Goal: Information Seeking & Learning: Learn about a topic

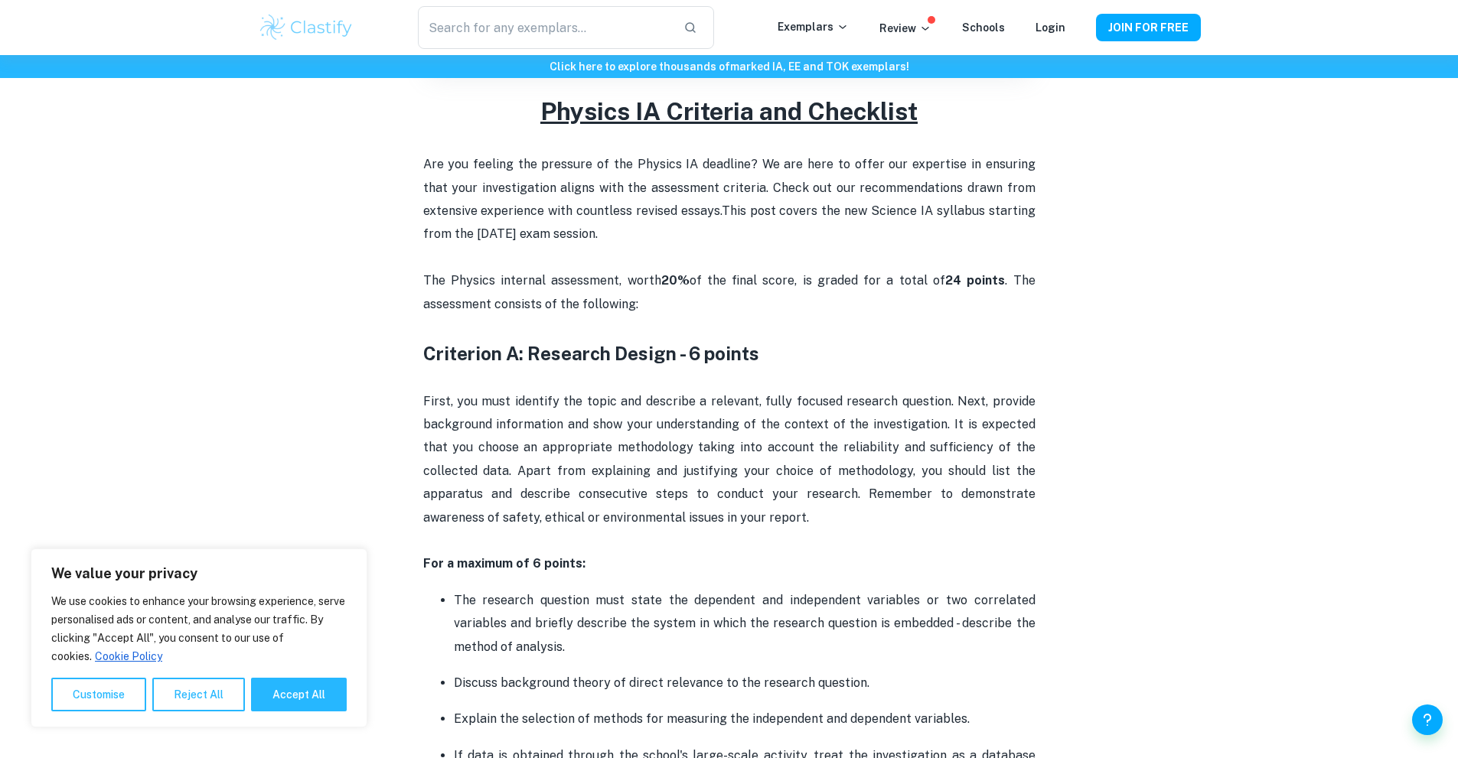
scroll to position [536, 0]
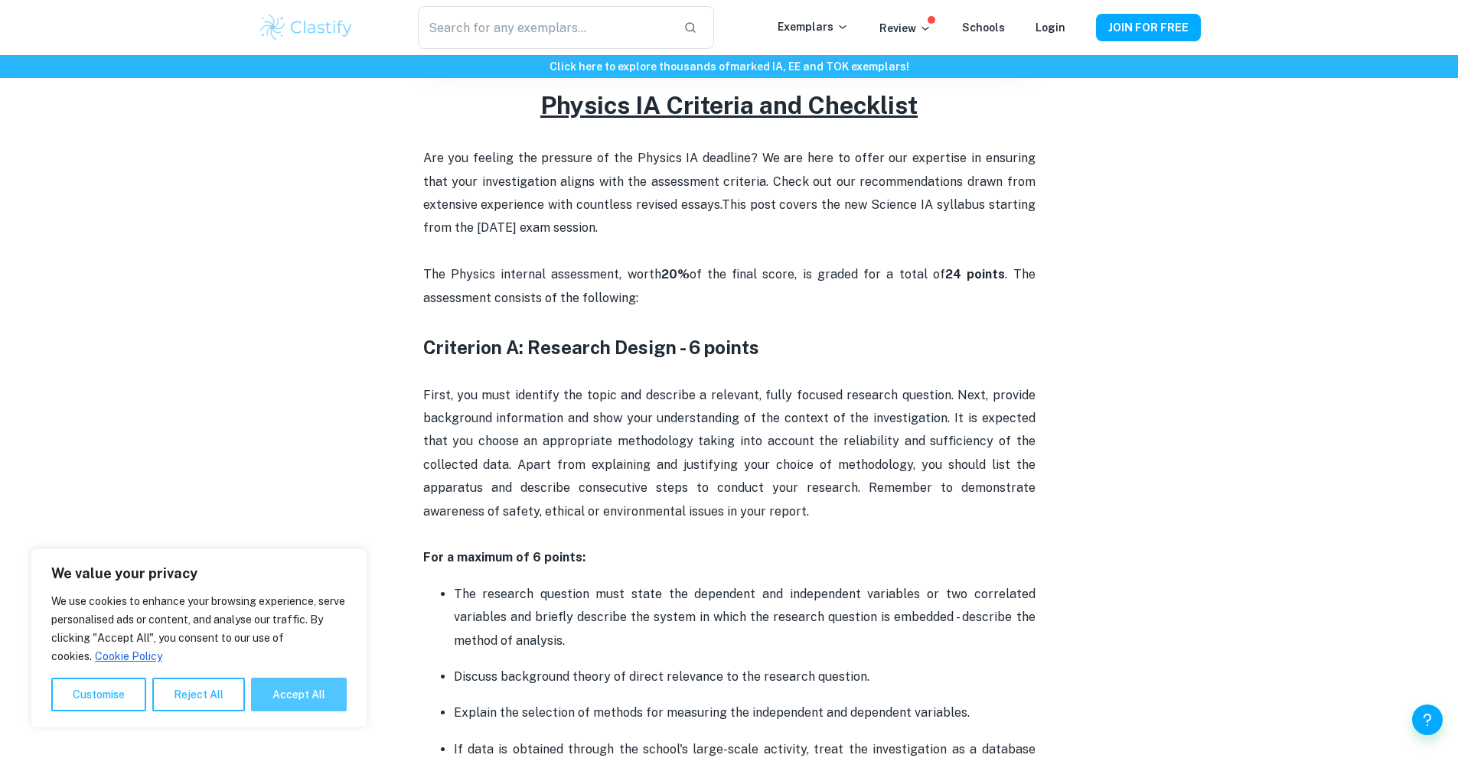
click at [312, 689] on button "Accept All" at bounding box center [299, 695] width 96 height 34
checkbox input "true"
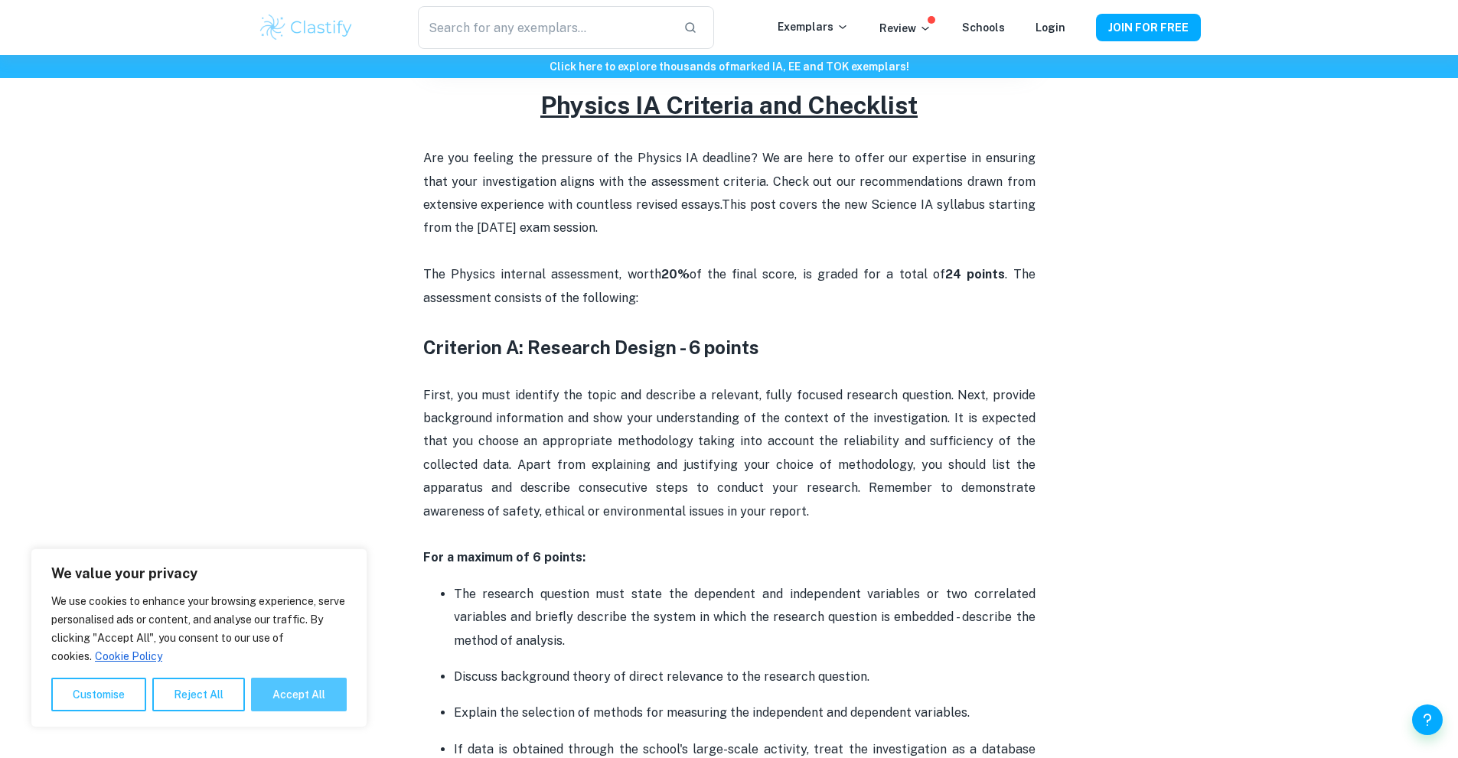
checkbox input "true"
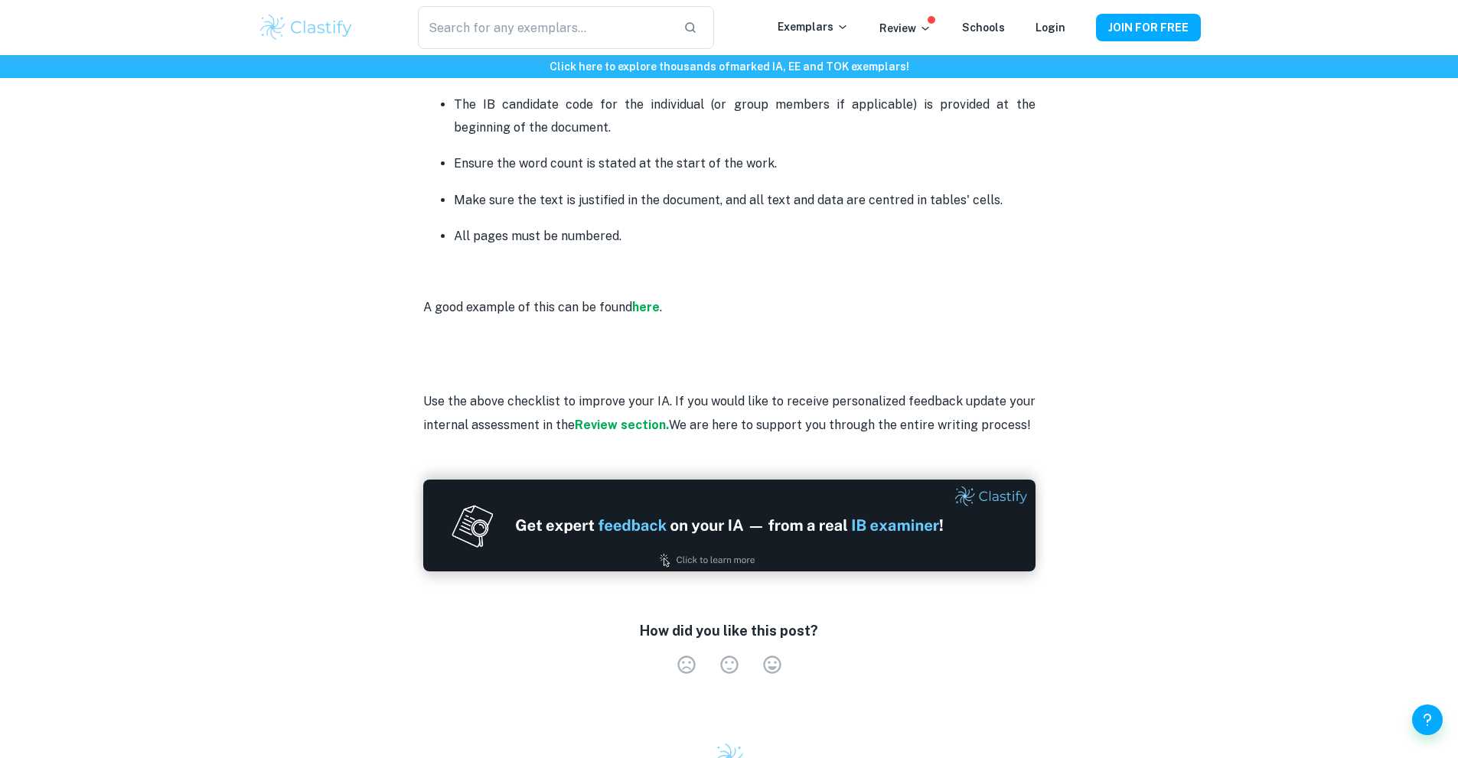
scroll to position [3902, 0]
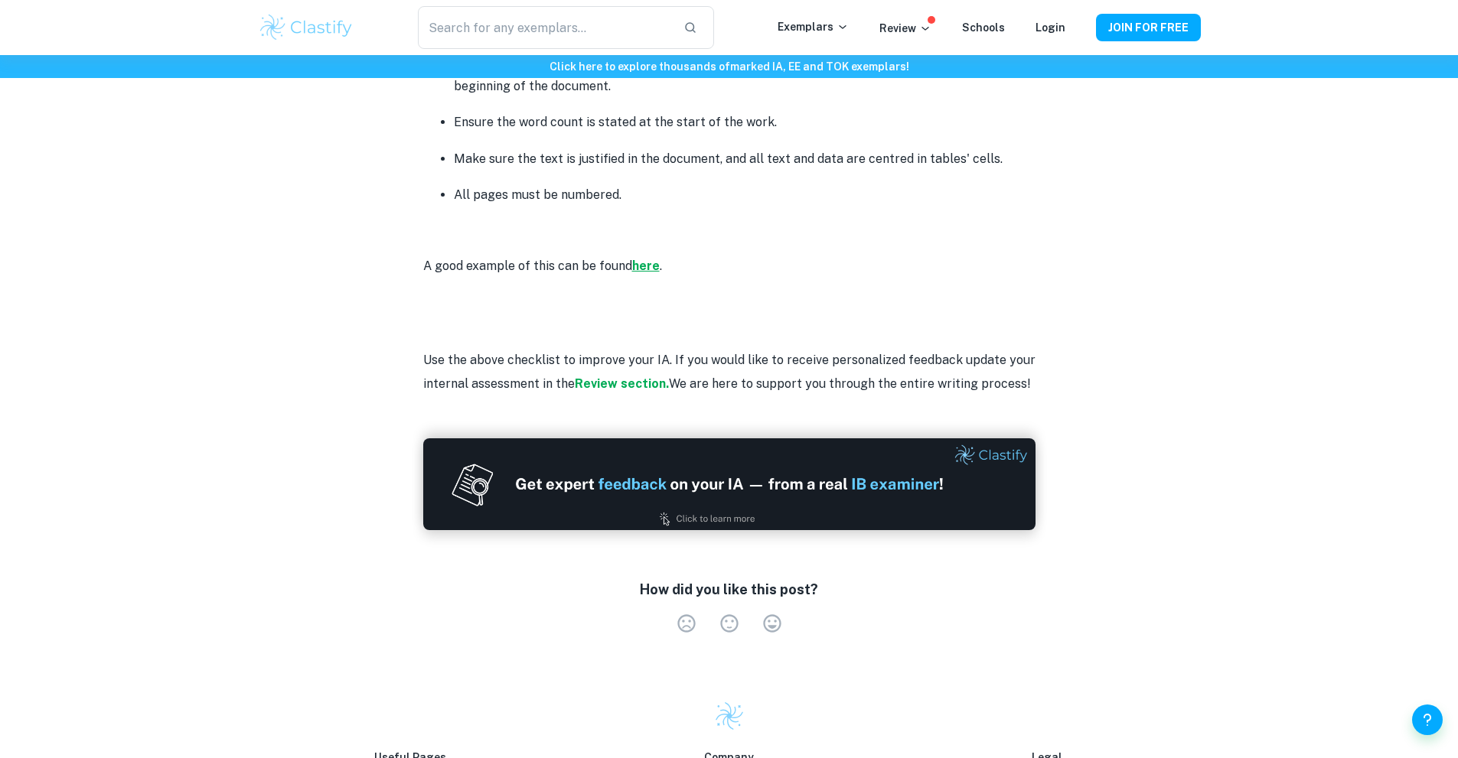
click at [644, 259] on strong "here" at bounding box center [646, 266] width 28 height 15
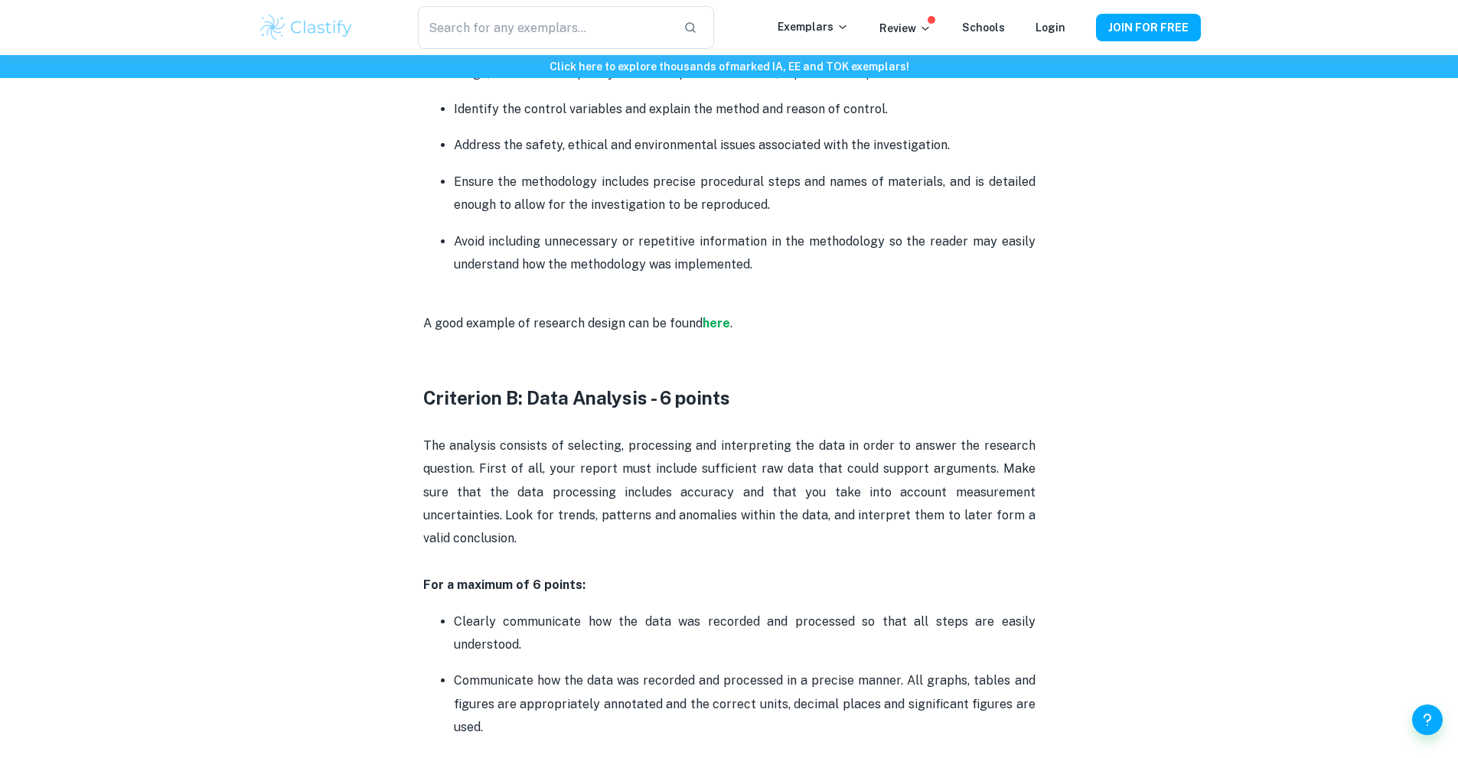
scroll to position [1377, 0]
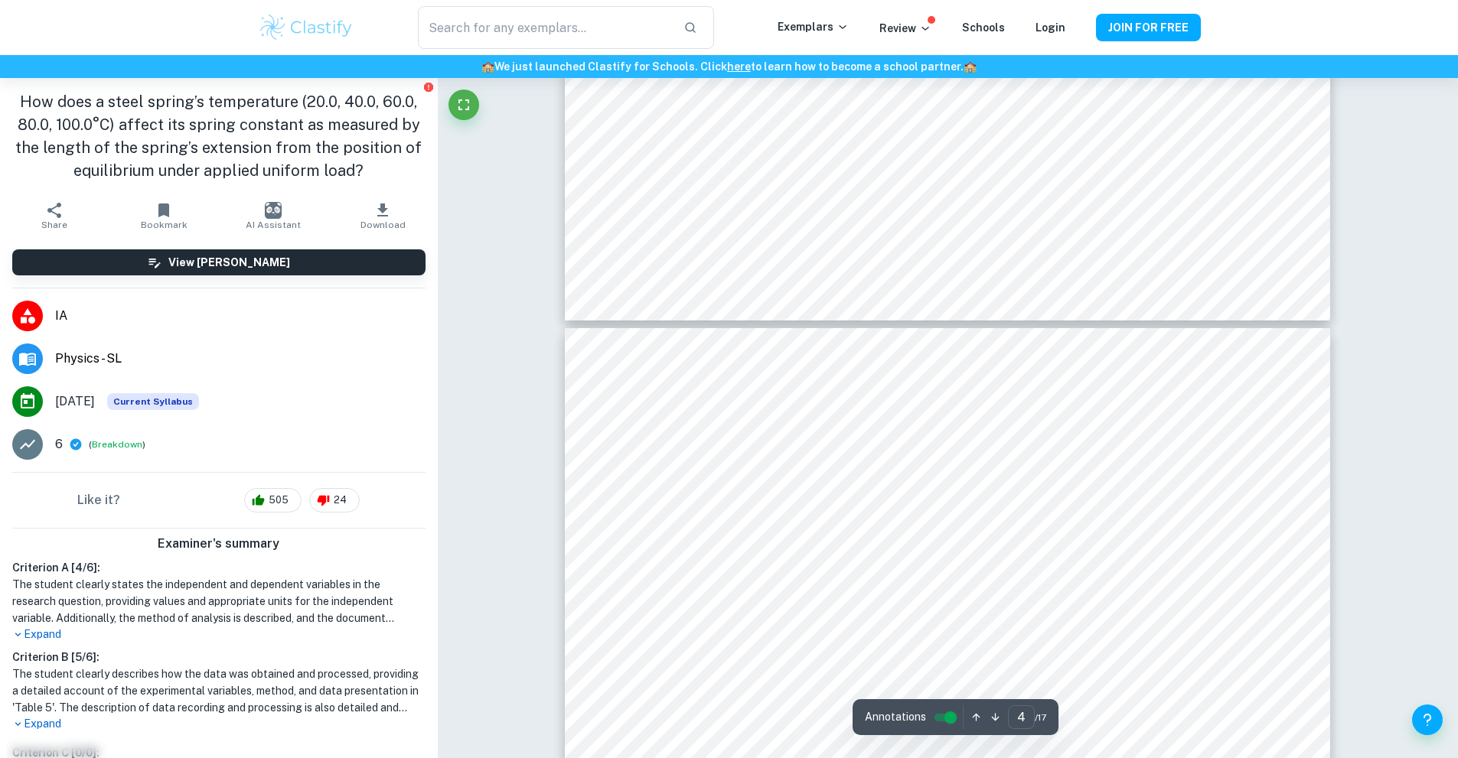
scroll to position [3367, 0]
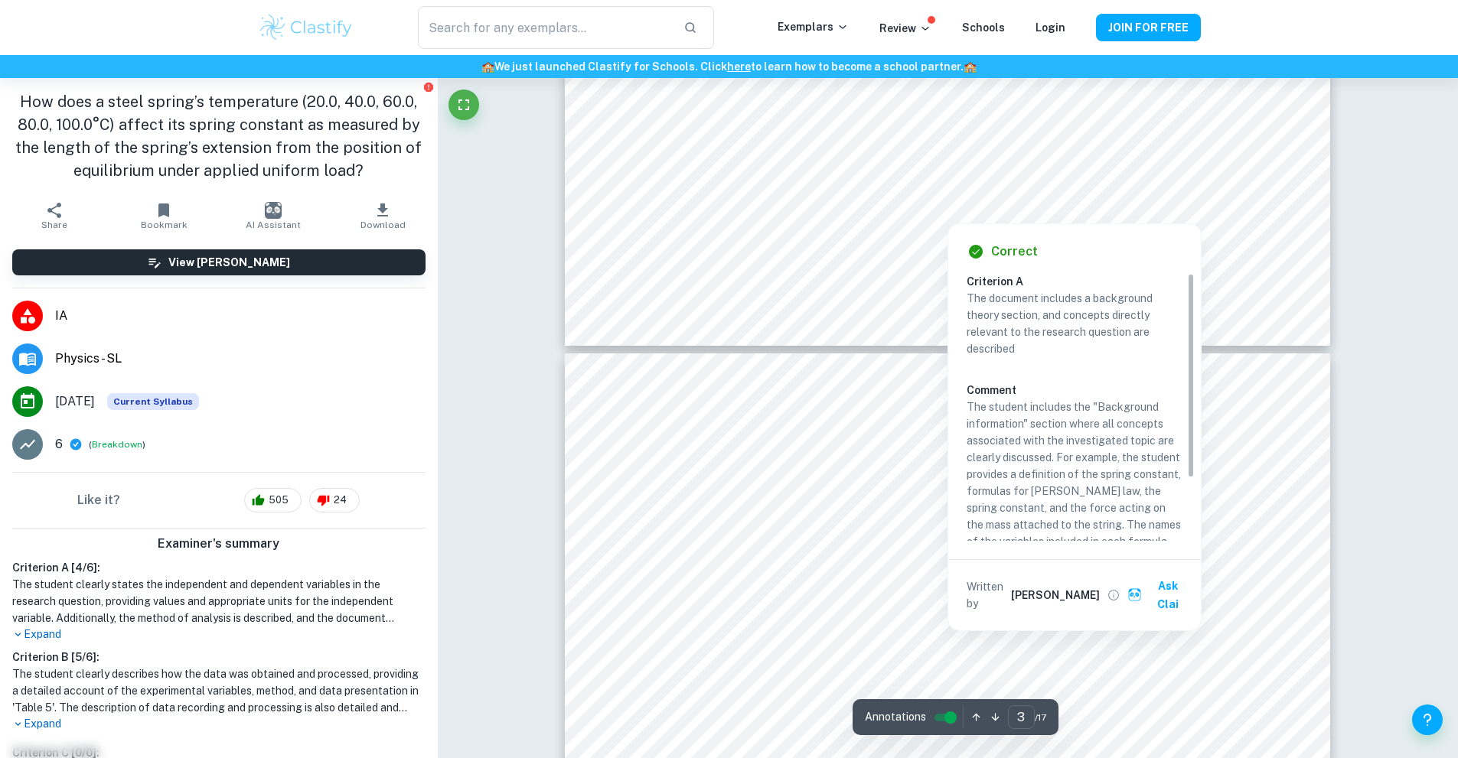
type input "4"
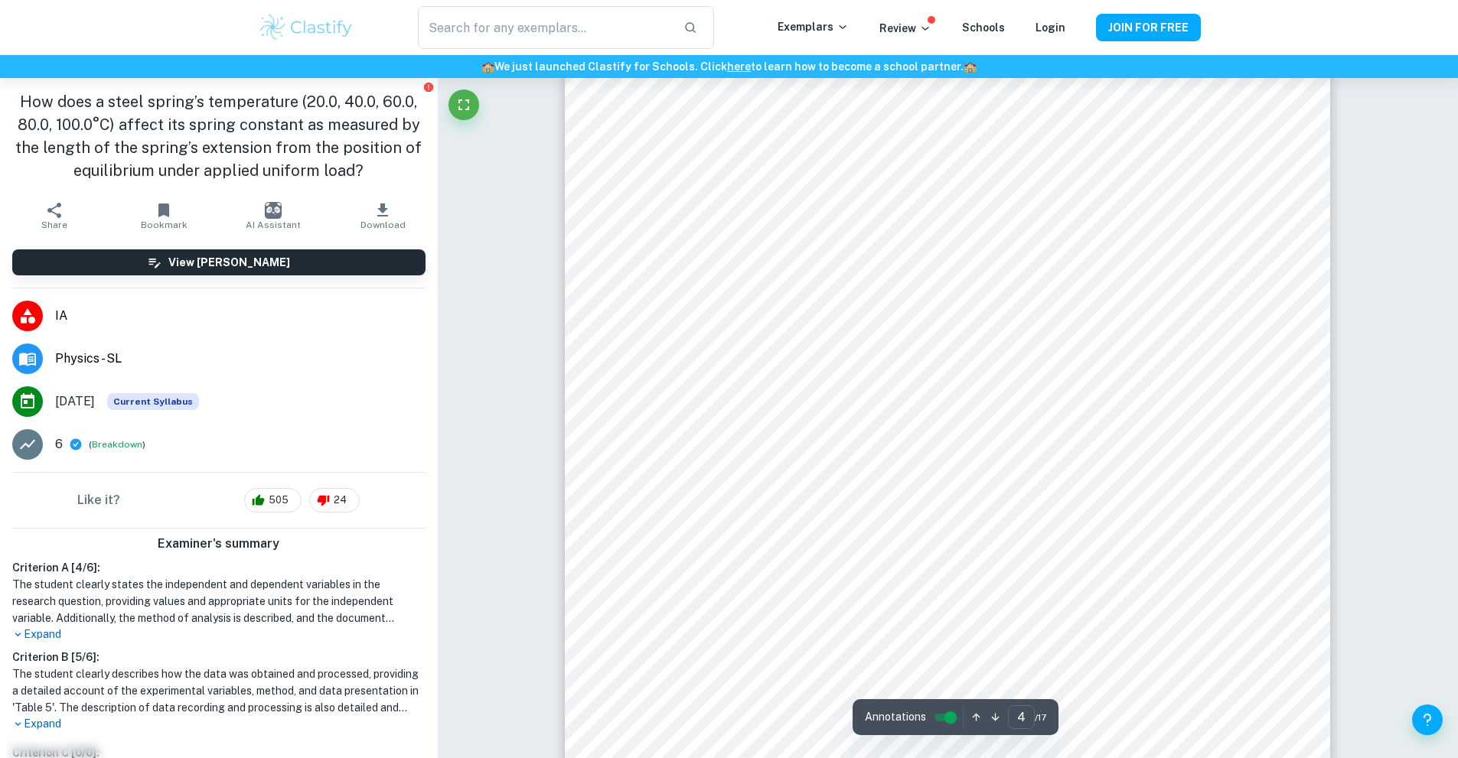
scroll to position [3596, 0]
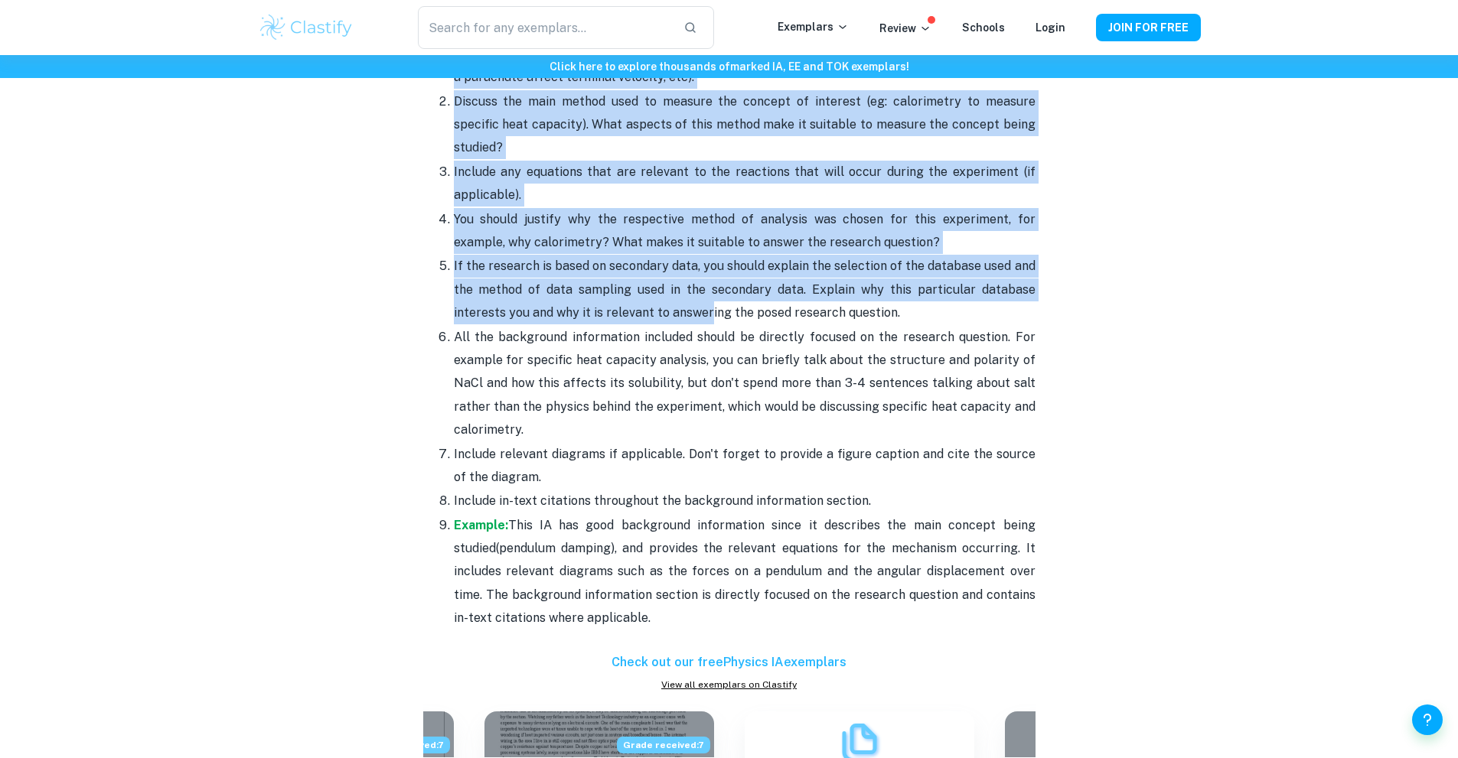
scroll to position [1913, 0]
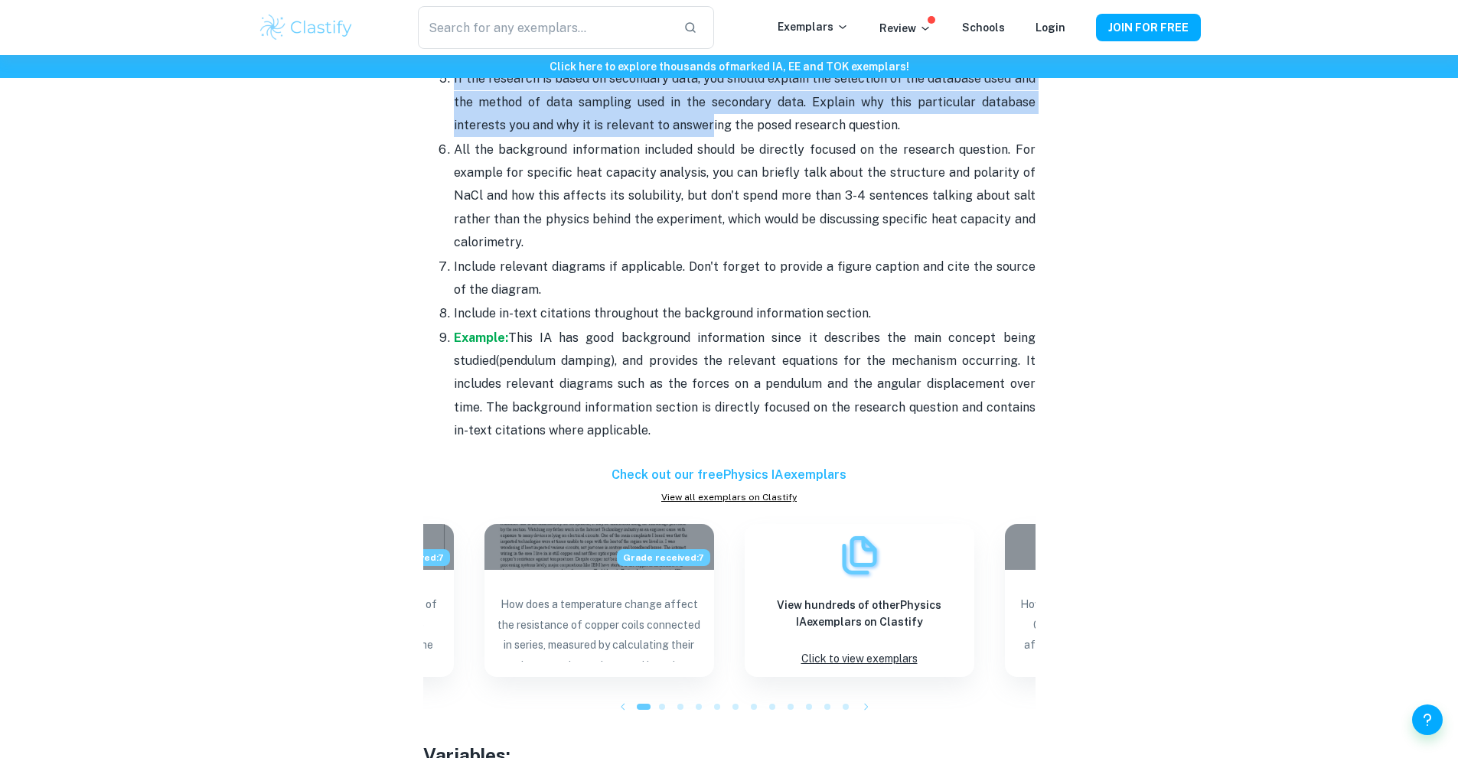
drag, startPoint x: 416, startPoint y: 122, endPoint x: 650, endPoint y: 405, distance: 367.4
copy div "Background information: Describe the physics behind the main concept being anal…"
drag, startPoint x: 666, startPoint y: 258, endPoint x: 641, endPoint y: 261, distance: 25.4
click at [666, 258] on p "Include relevant diagrams if applicable. Don't forget to provide a figure capti…" at bounding box center [745, 279] width 582 height 47
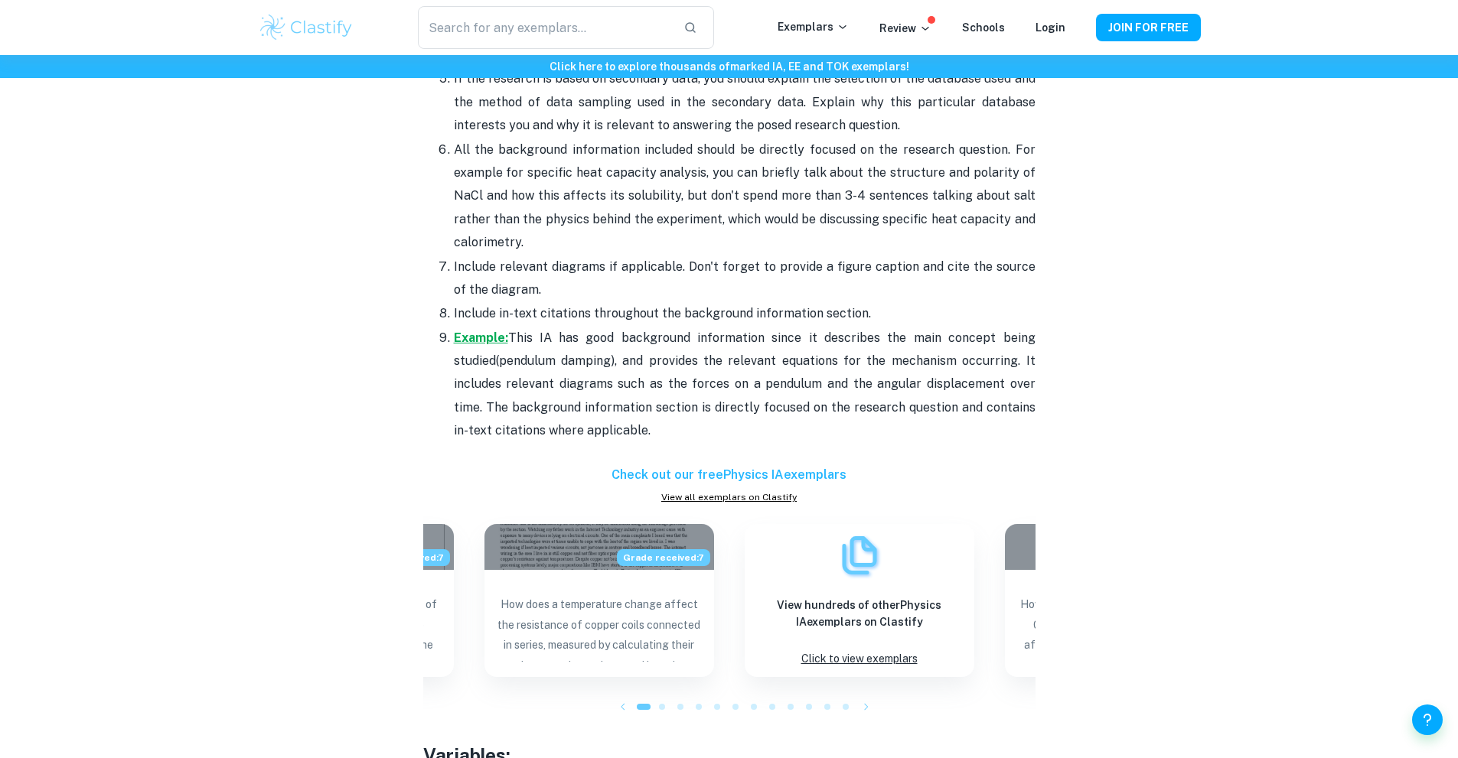
click at [484, 331] on strong "Example:" at bounding box center [481, 338] width 54 height 15
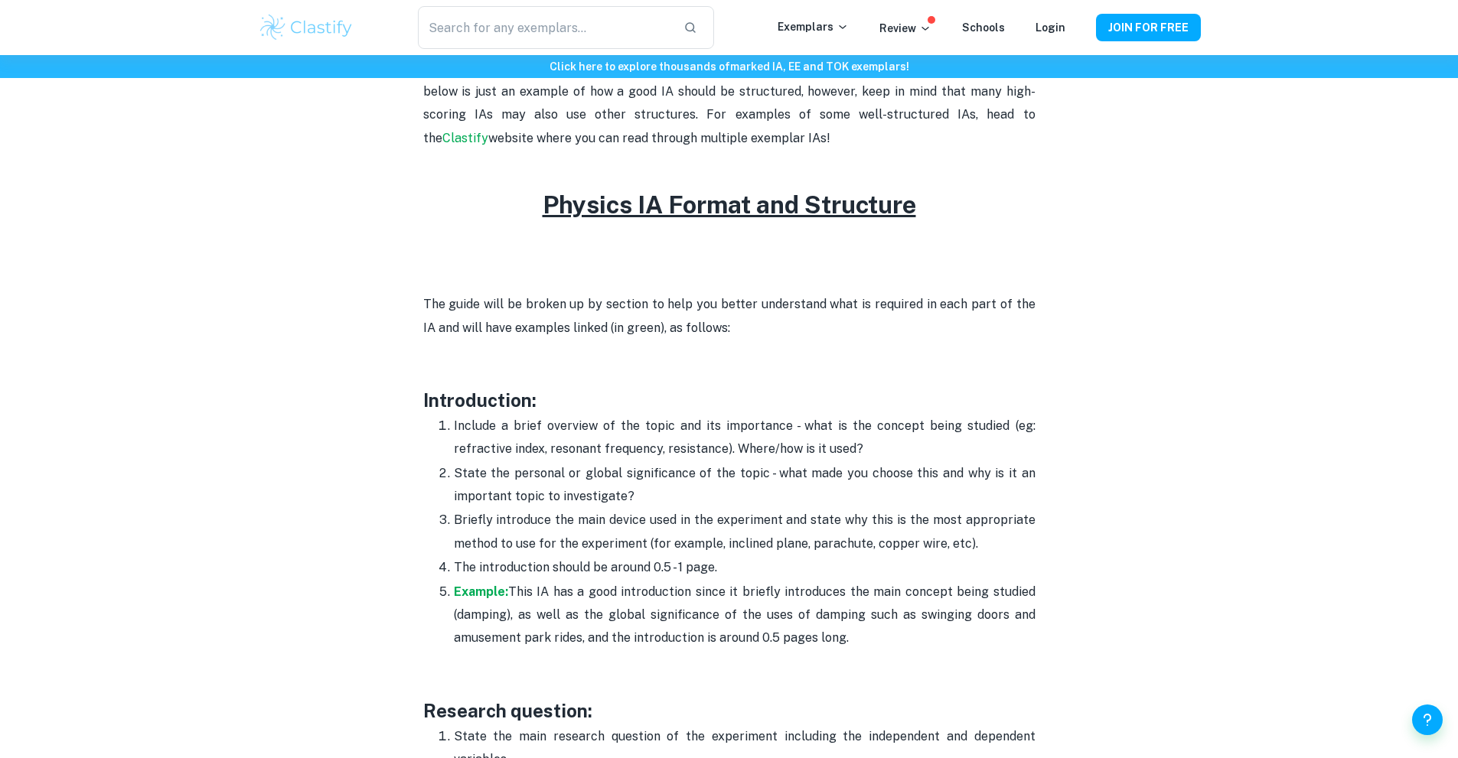
scroll to position [842, 0]
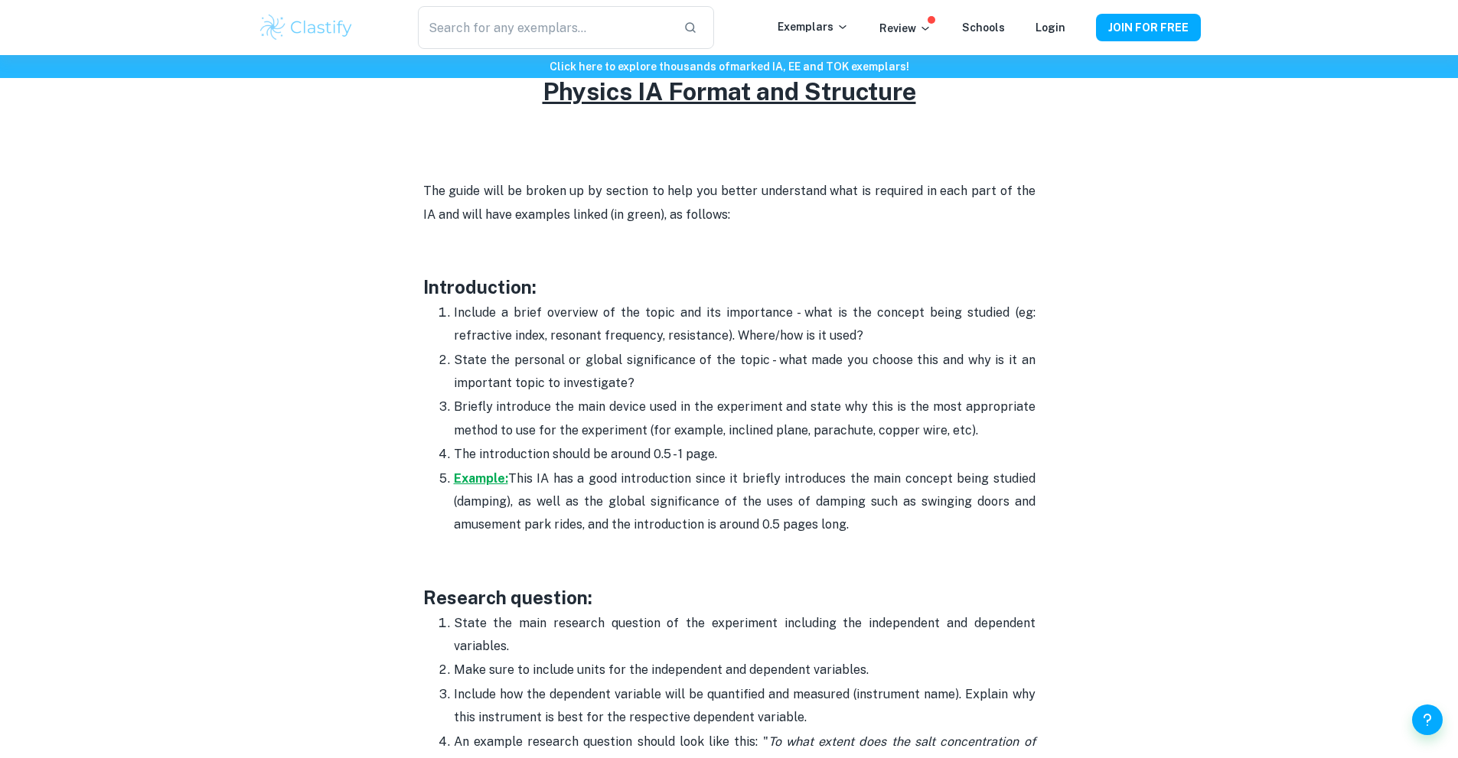
click at [482, 481] on strong "Example:" at bounding box center [481, 478] width 54 height 15
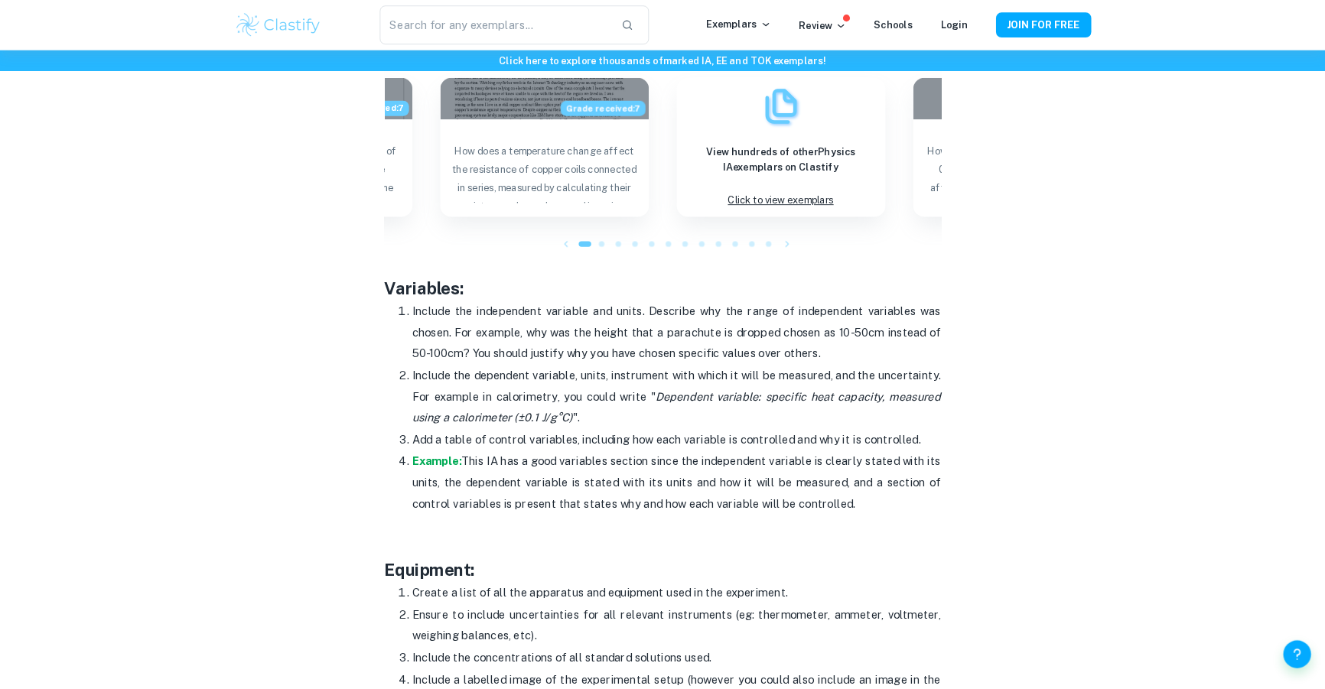
scroll to position [2372, 0]
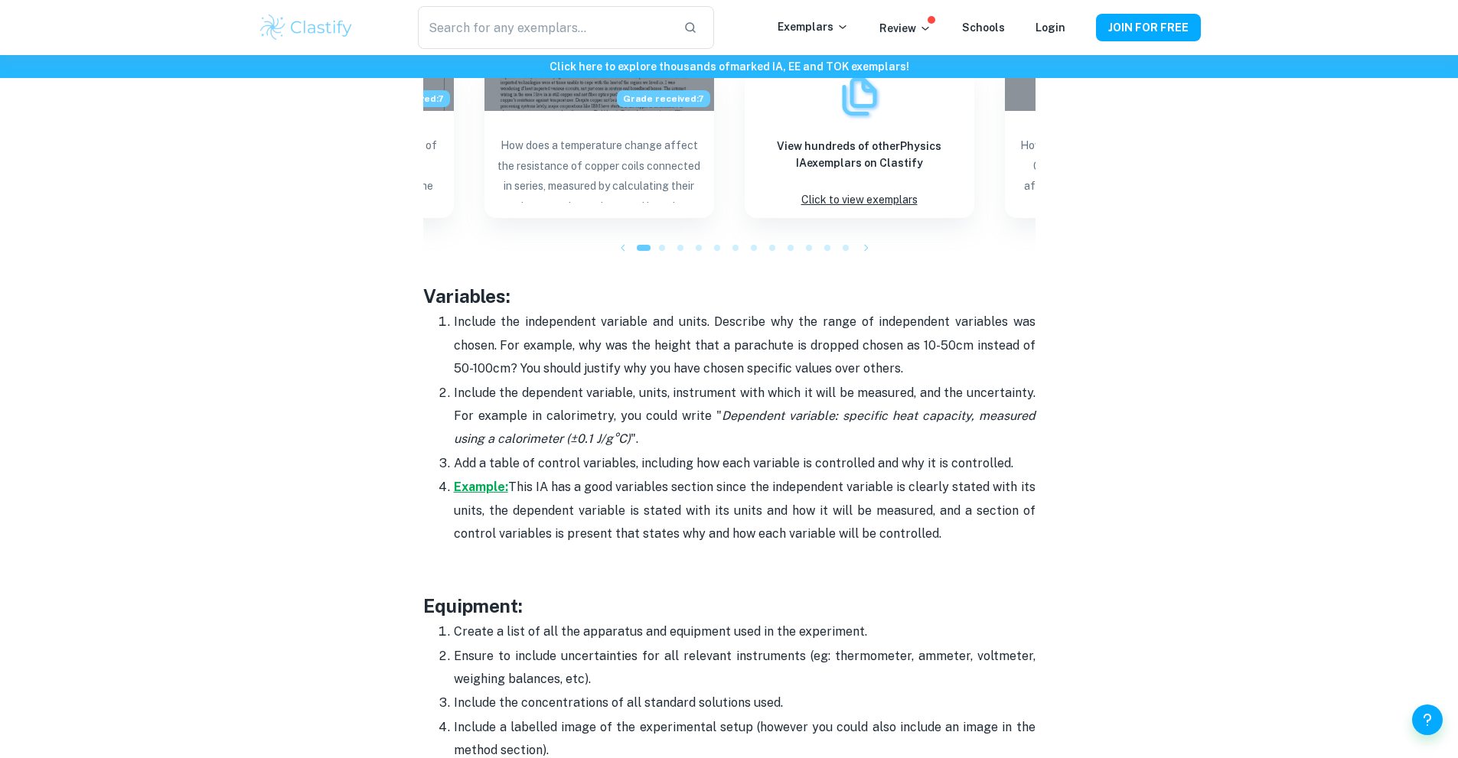
click at [498, 480] on strong "Example:" at bounding box center [481, 487] width 54 height 15
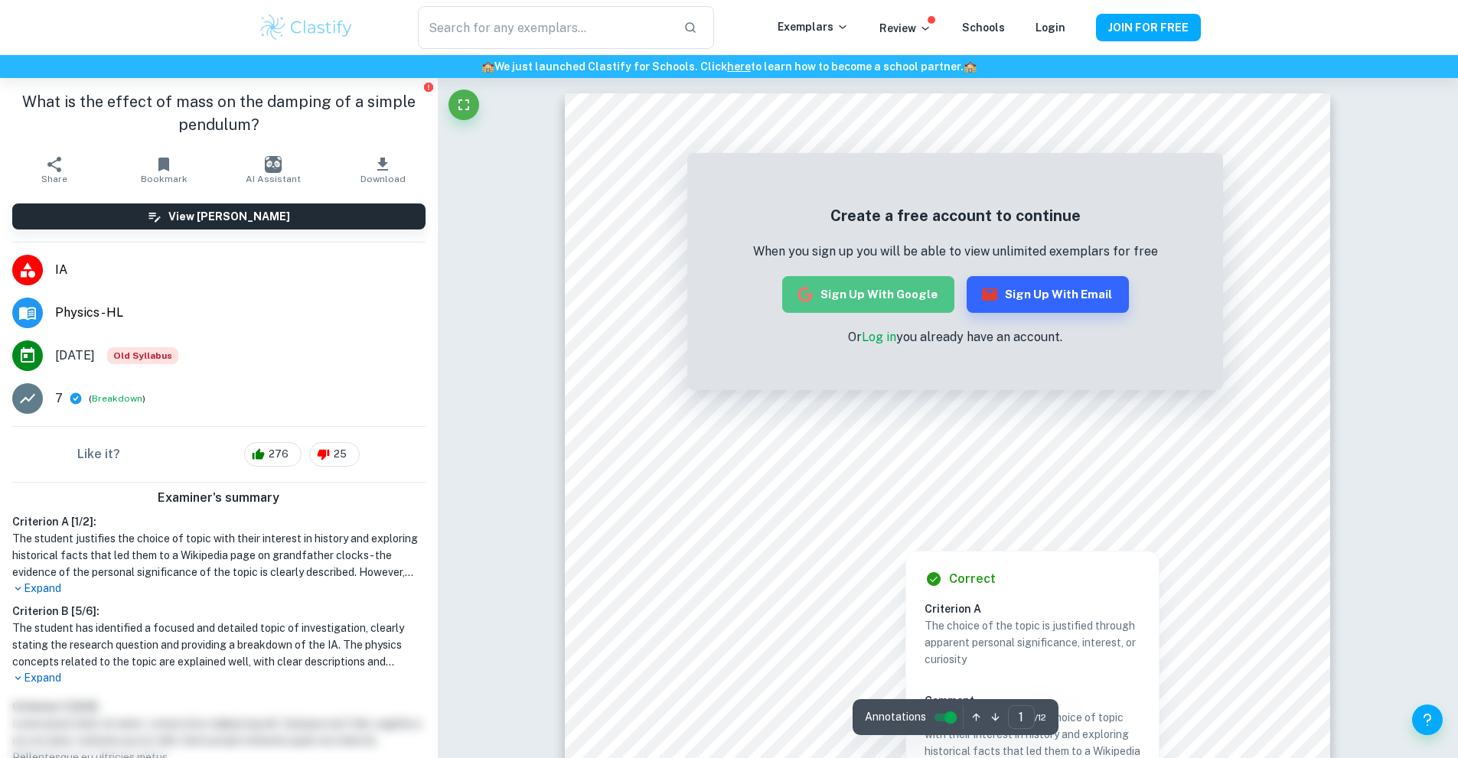
click at [886, 283] on button "Sign up with Google" at bounding box center [868, 294] width 172 height 37
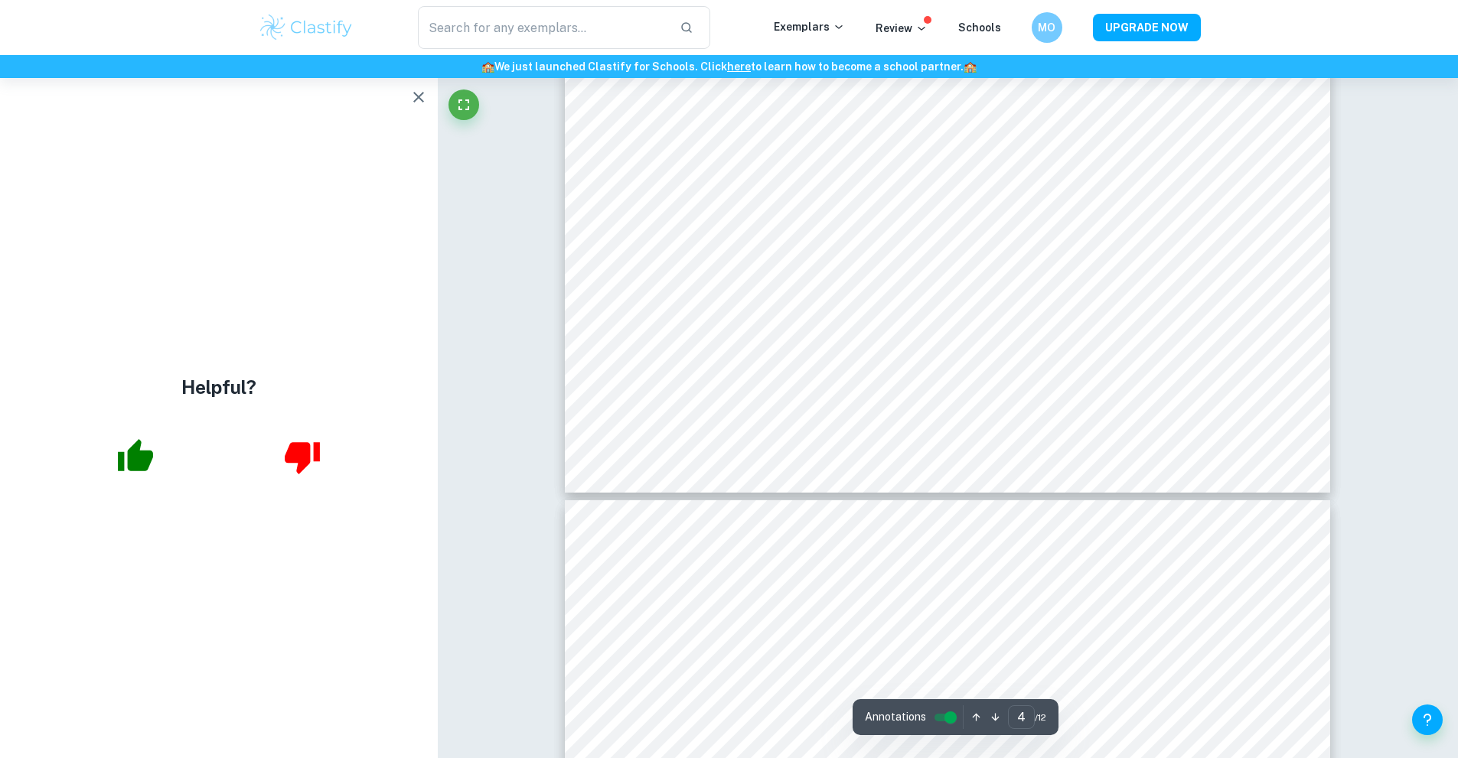
scroll to position [3222, 0]
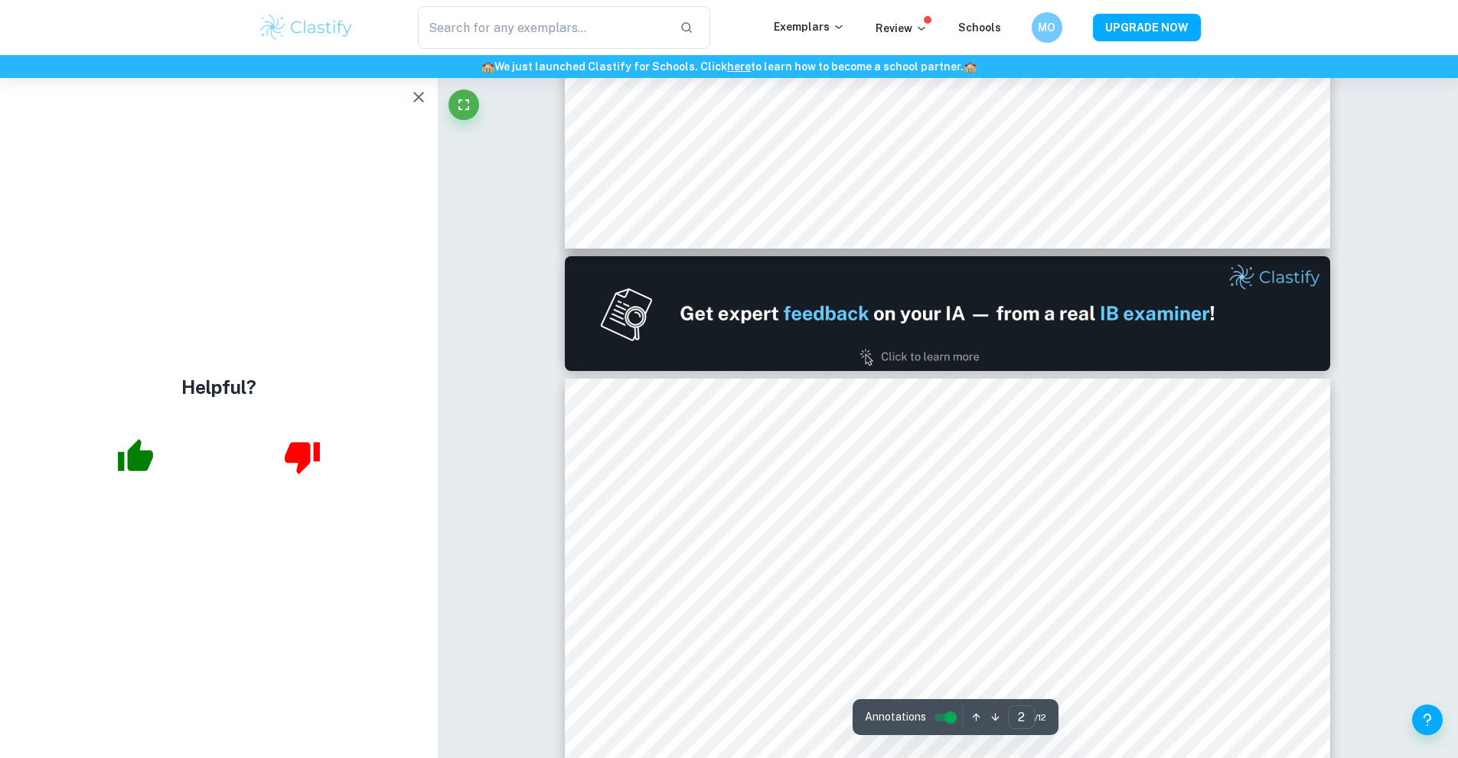
type input "1"
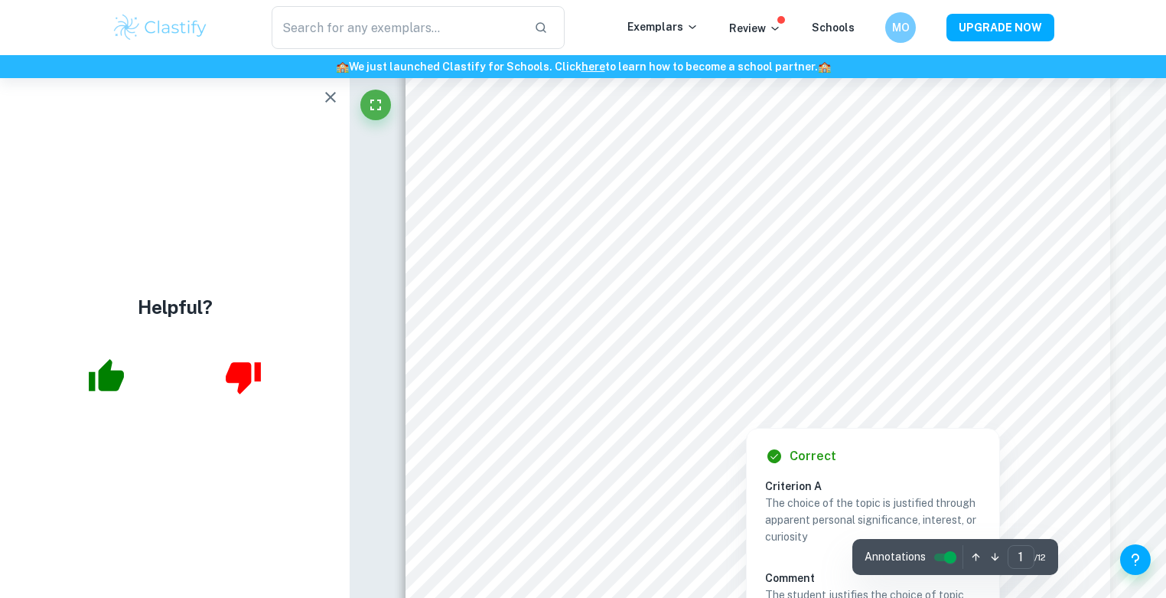
scroll to position [60, 0]
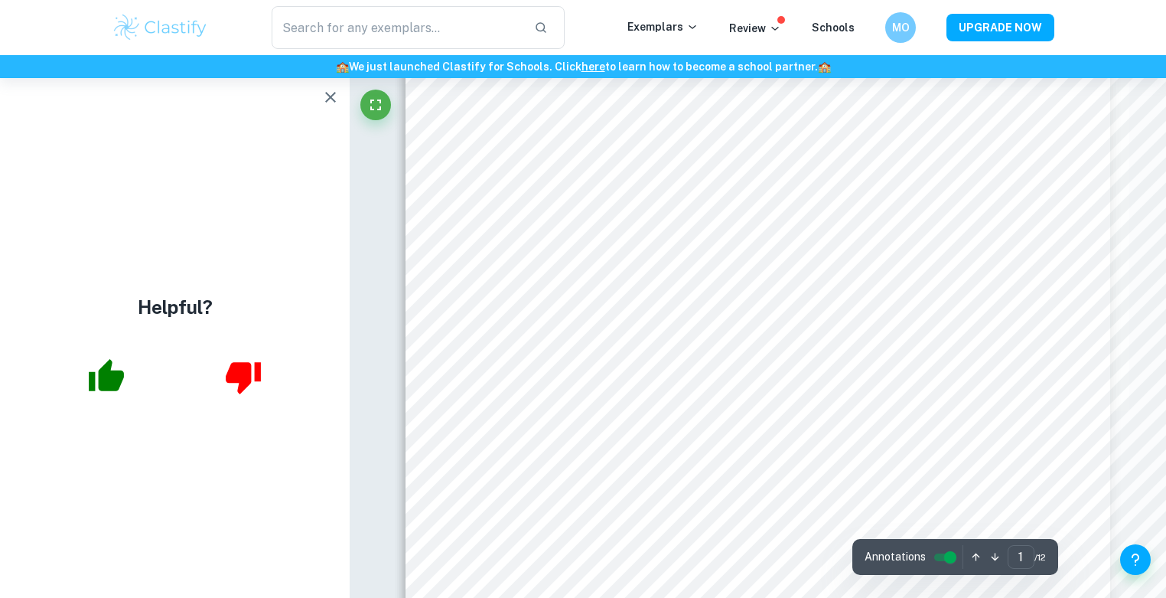
drag, startPoint x: 282, startPoint y: 220, endPoint x: 345, endPoint y: 214, distance: 63.8
click at [303, 217] on div "Helpful?" at bounding box center [175, 338] width 350 height 520
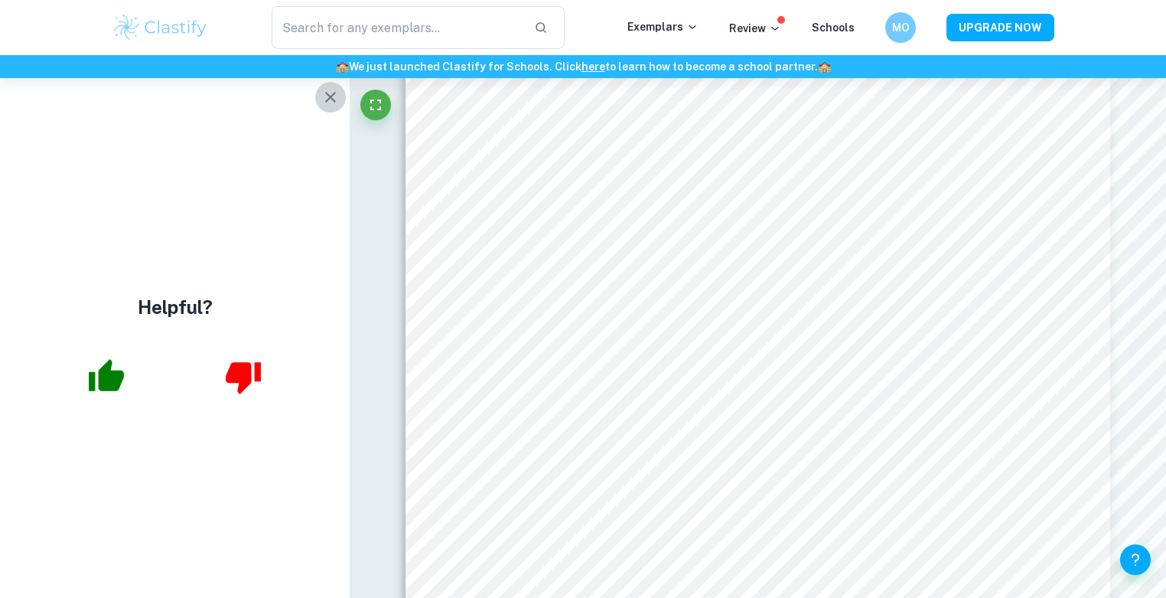
click at [331, 102] on icon "button" at bounding box center [330, 97] width 18 height 18
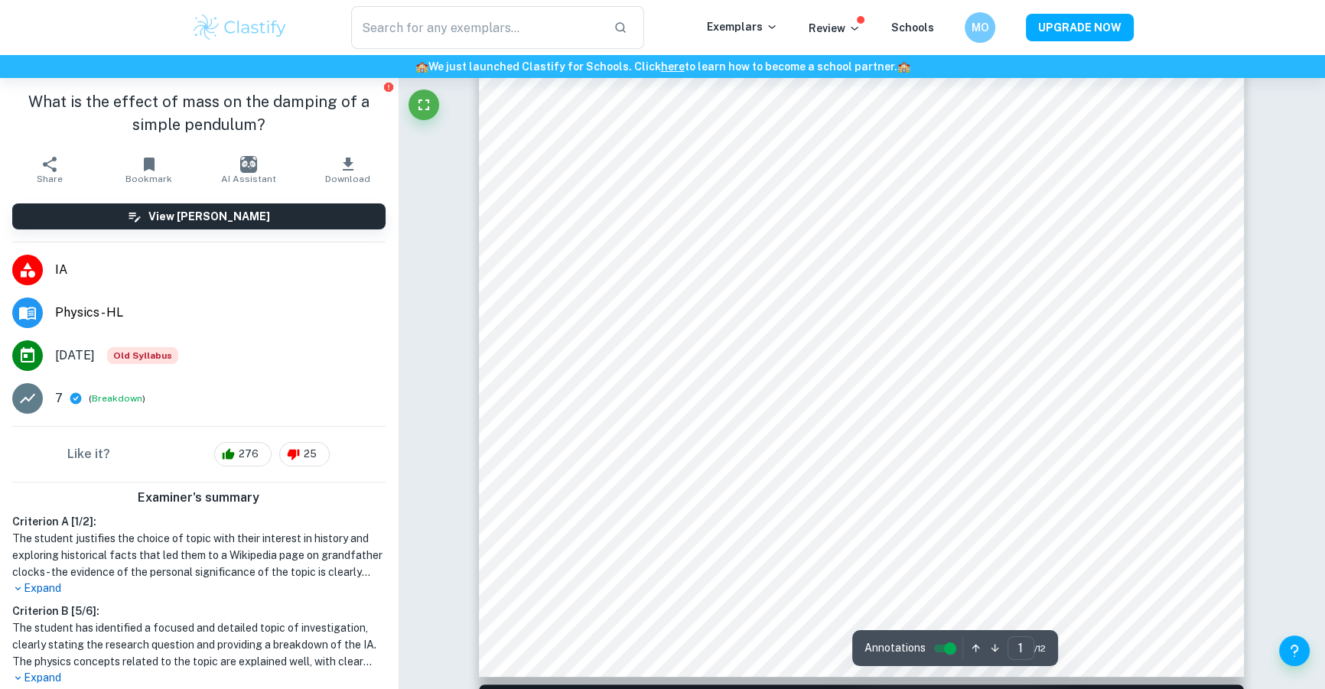
scroll to position [407, 0]
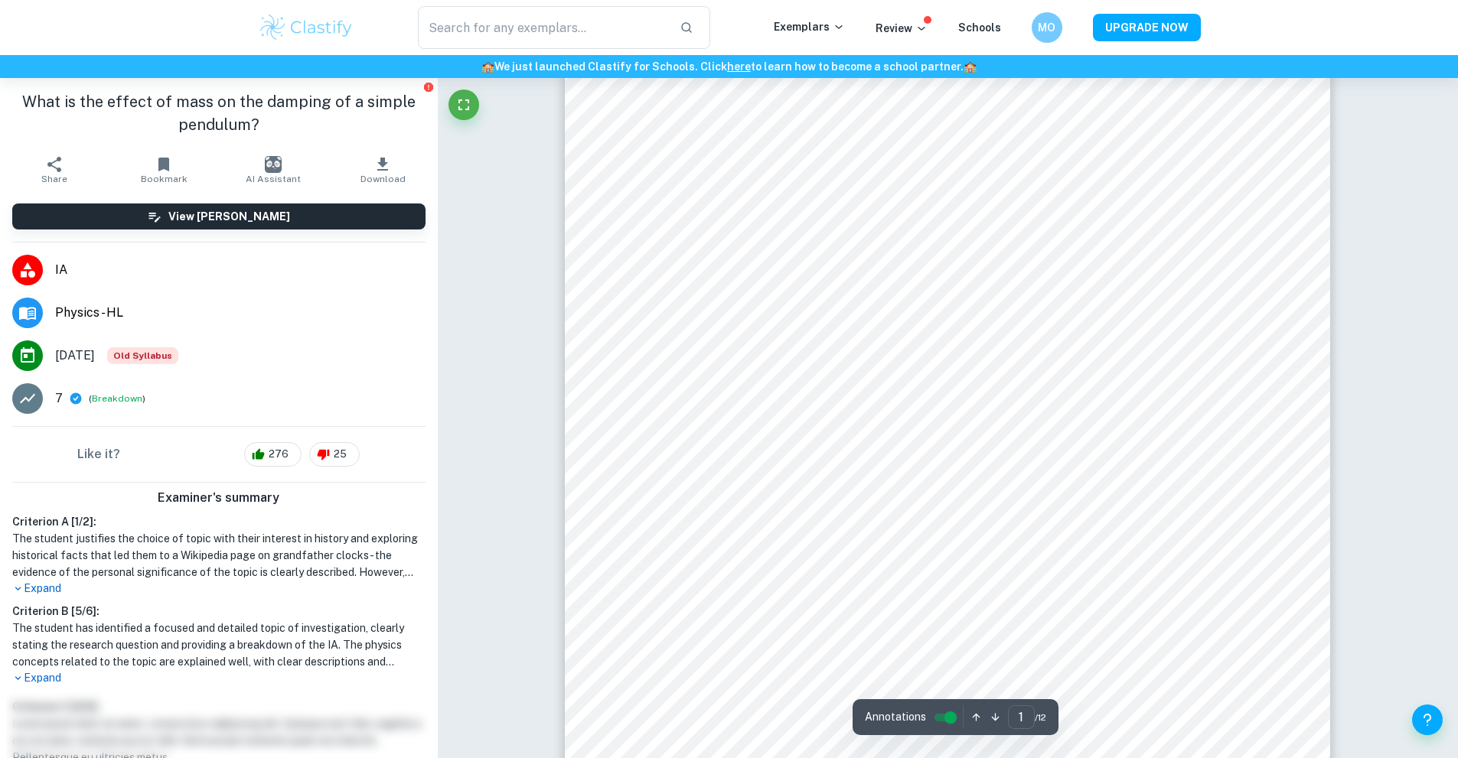
scroll to position [77, 0]
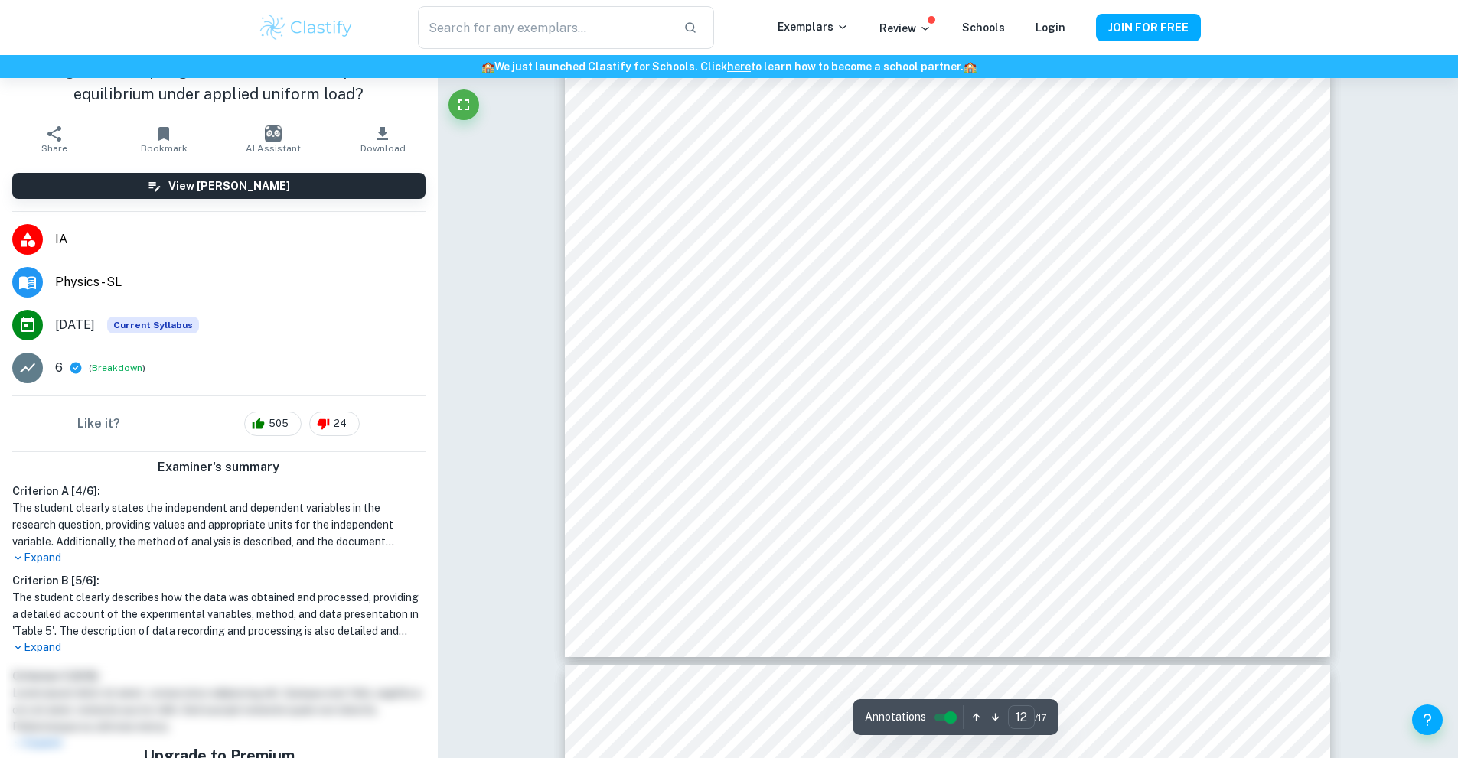
scroll to position [12854, 0]
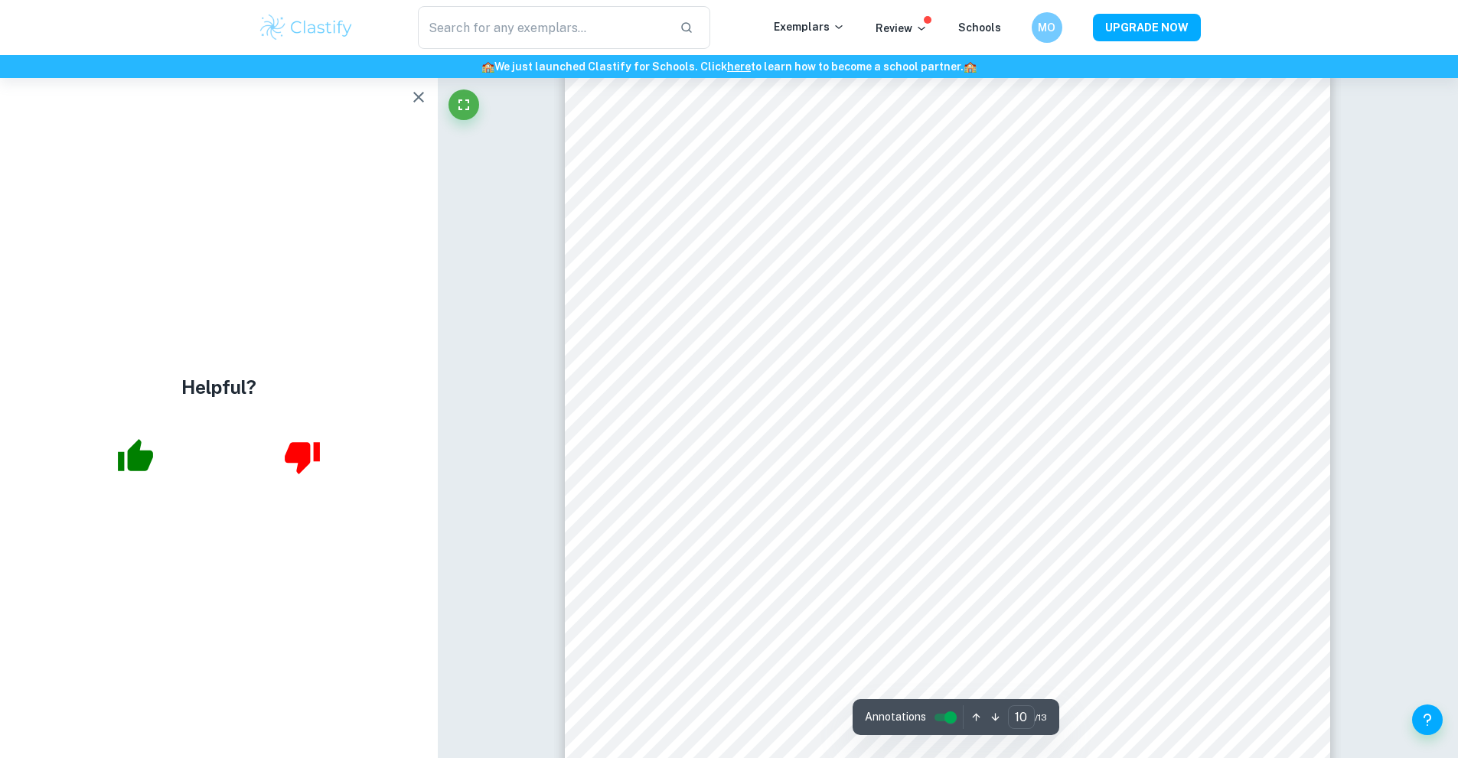
scroll to position [10635, 0]
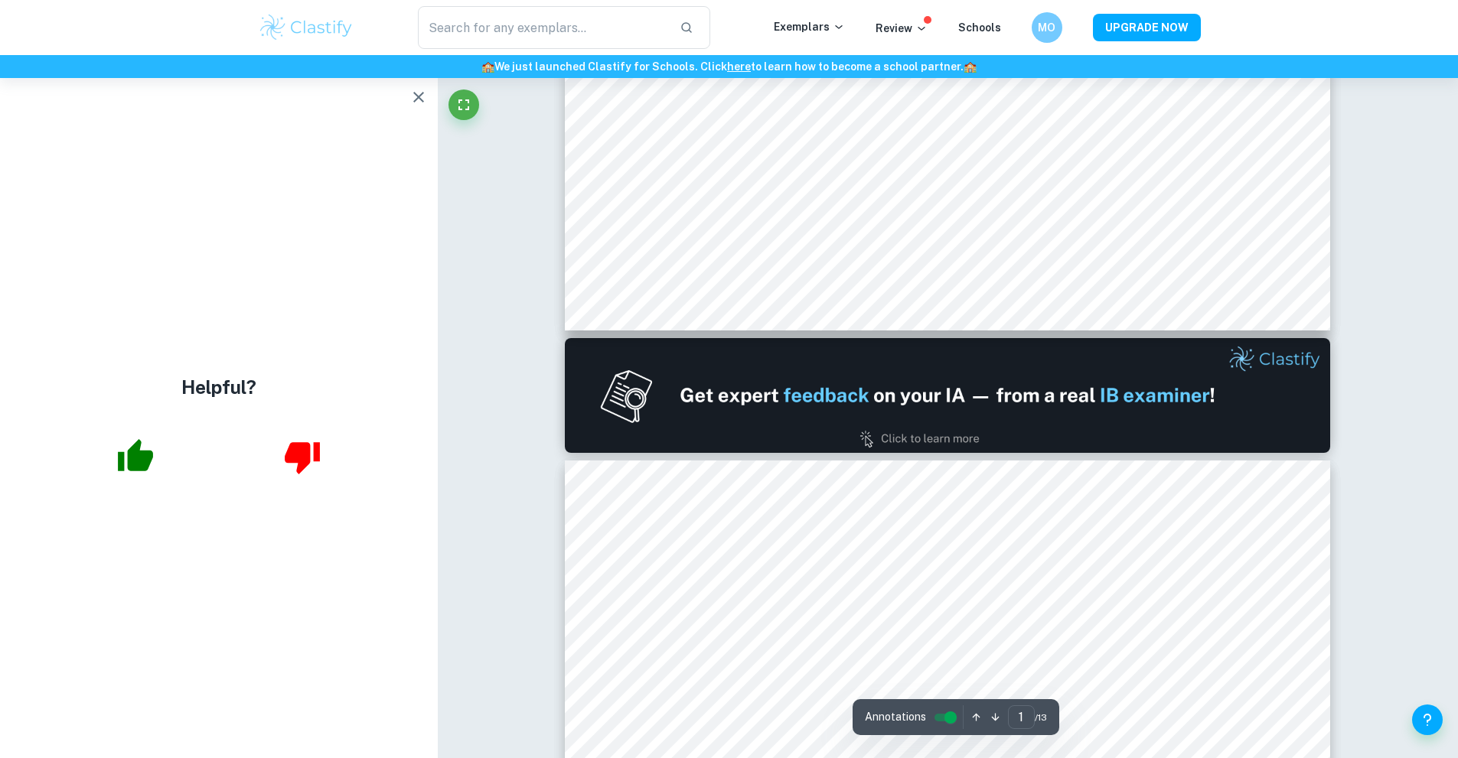
type input "2"
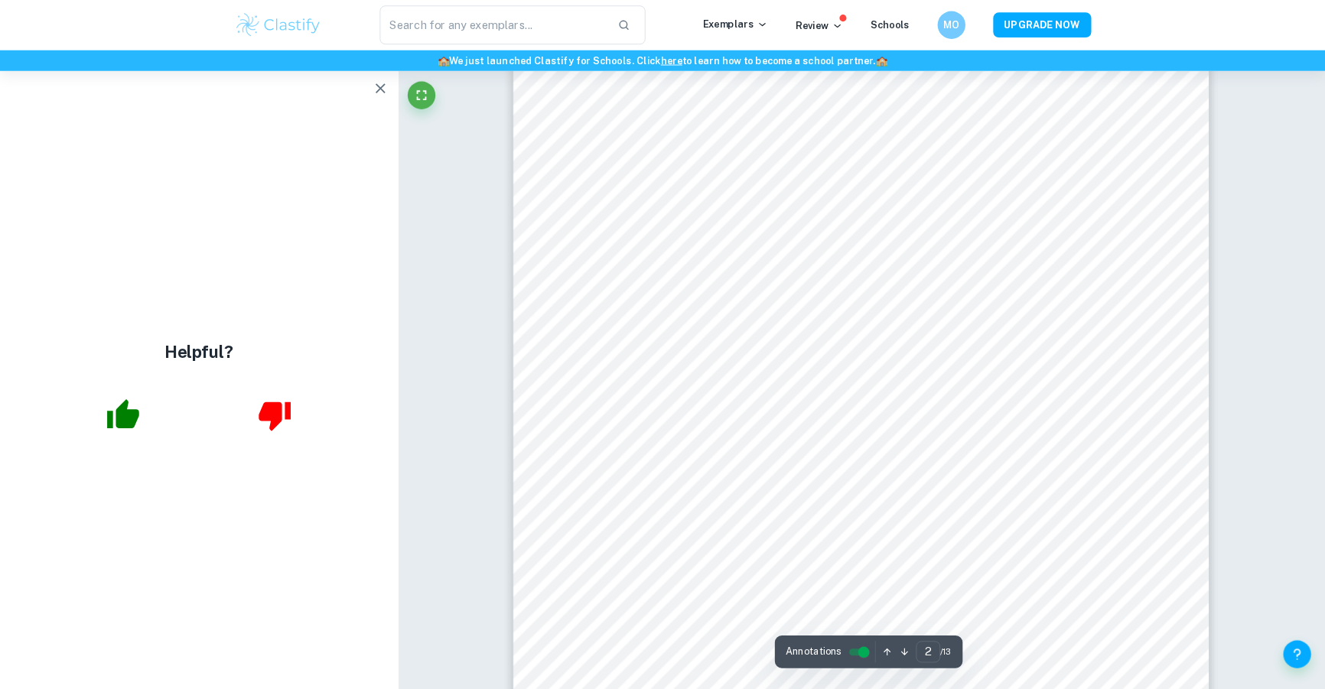
scroll to position [1454, 0]
